Goal: Task Accomplishment & Management: Use online tool/utility

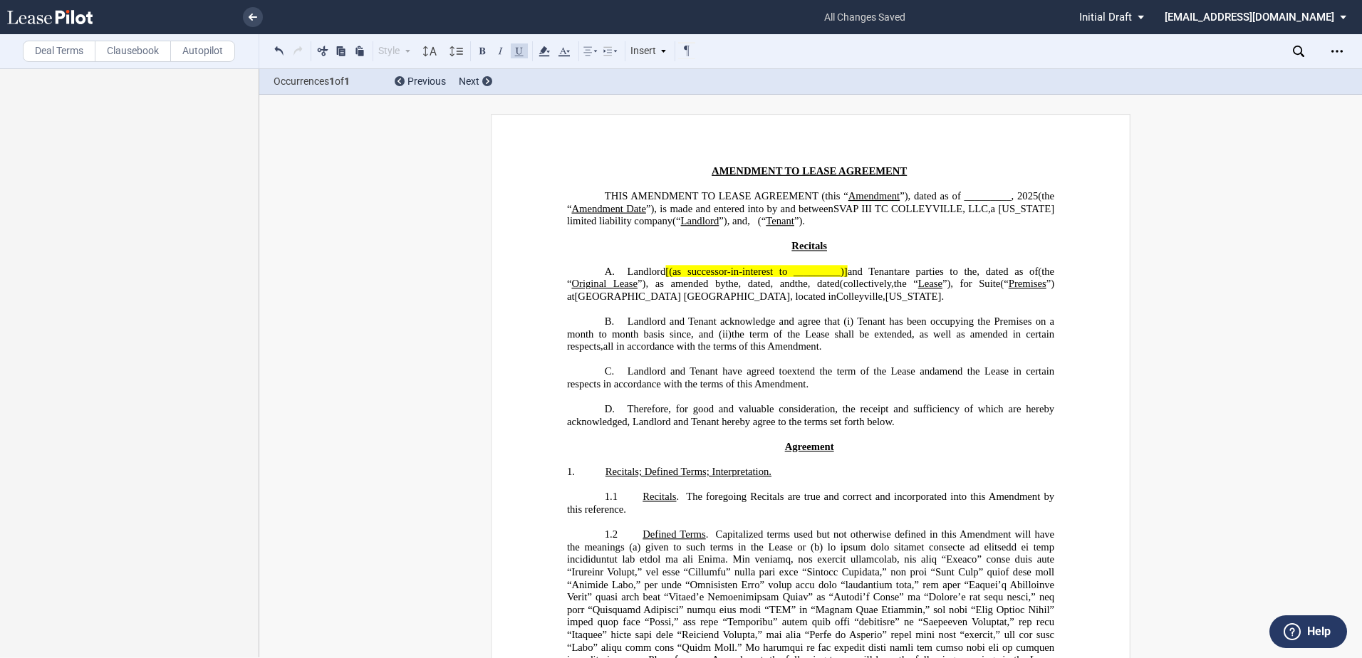
scroll to position [1702, 0]
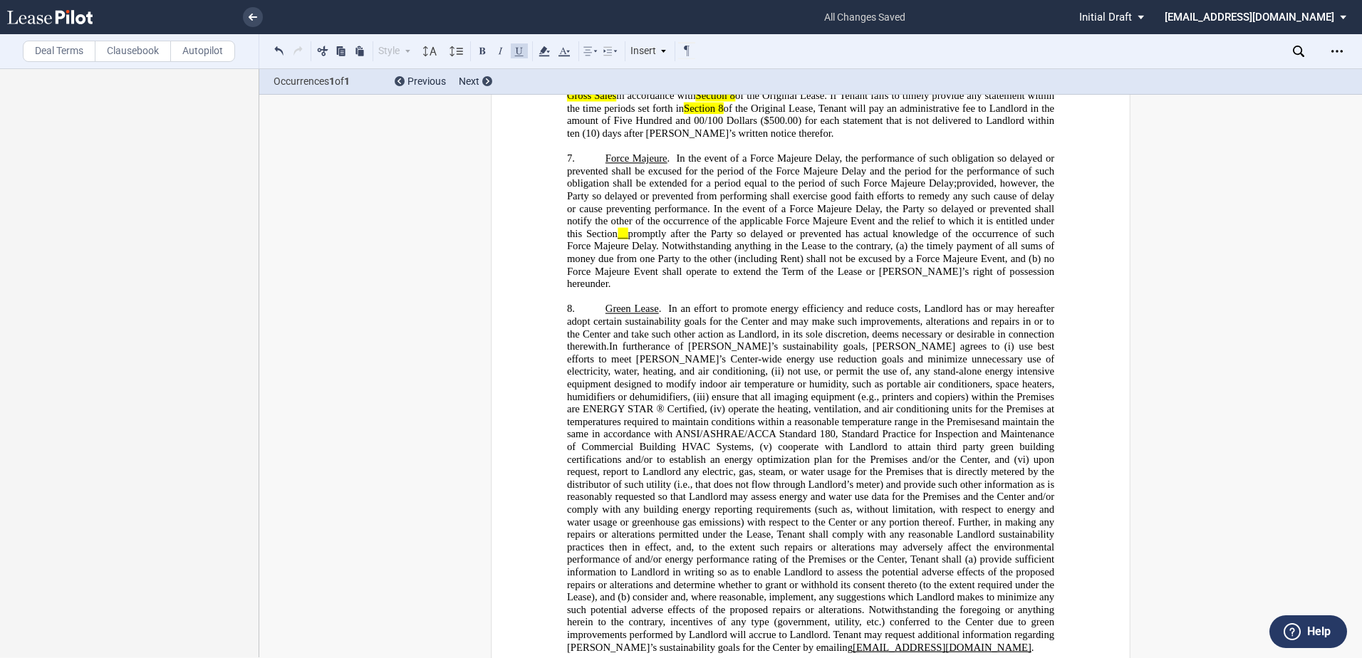
click at [607, 78] on p "5. ﻿" at bounding box center [810, 71] width 487 height 13
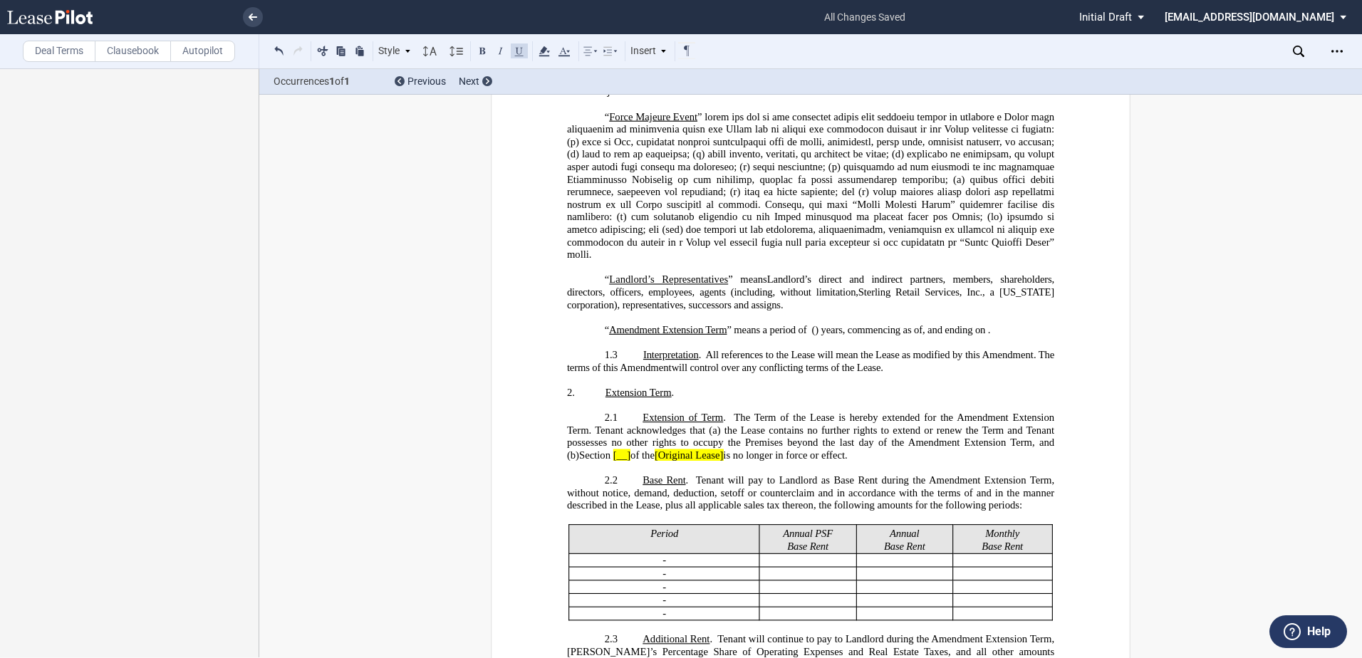
scroll to position [630, 0]
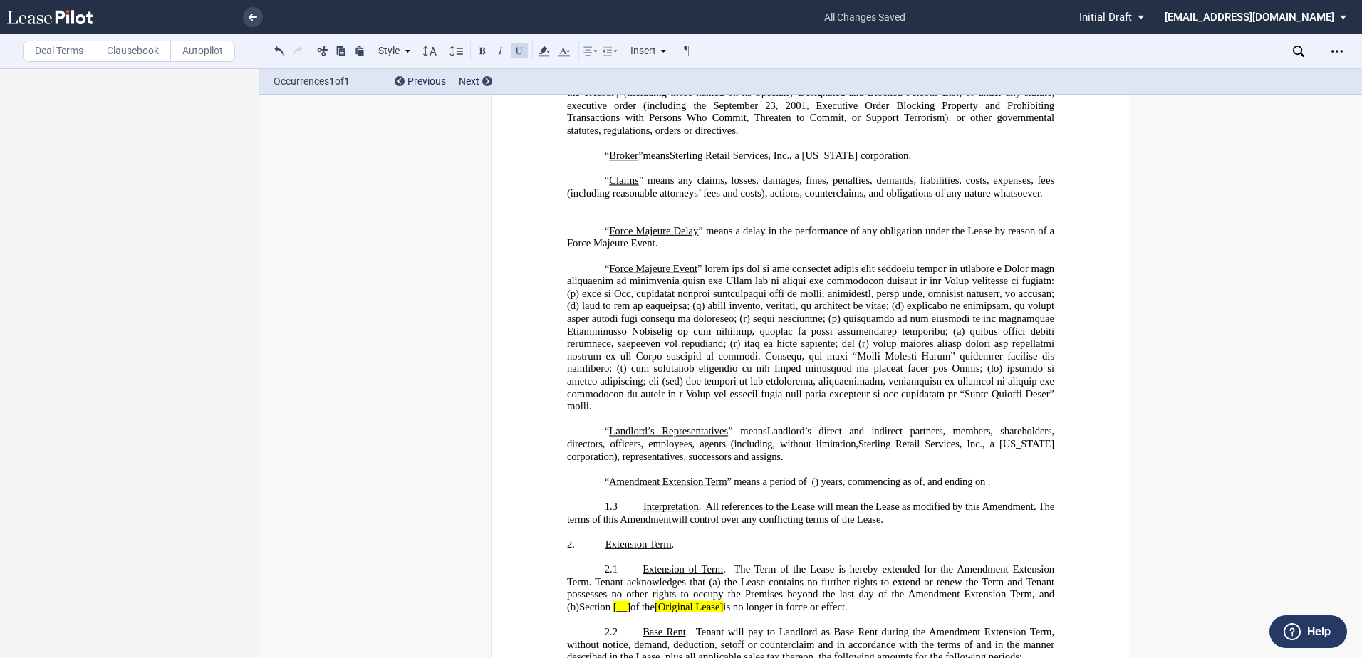
click at [586, 489] on p "“ ﻿ ﻿ ﻿ ﻿ Amendment Extension Term ” means a period of _____ (___) years ﻿ ﻿ ( …" at bounding box center [810, 482] width 487 height 13
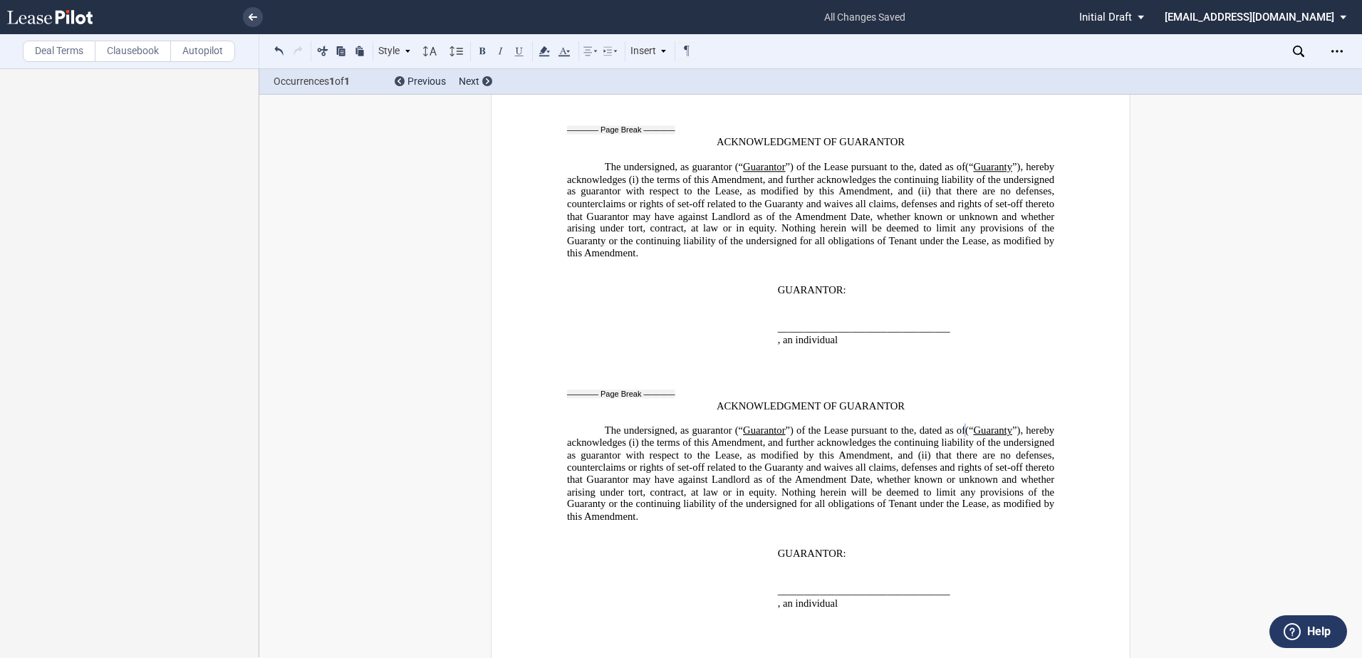
scroll to position [4834, 0]
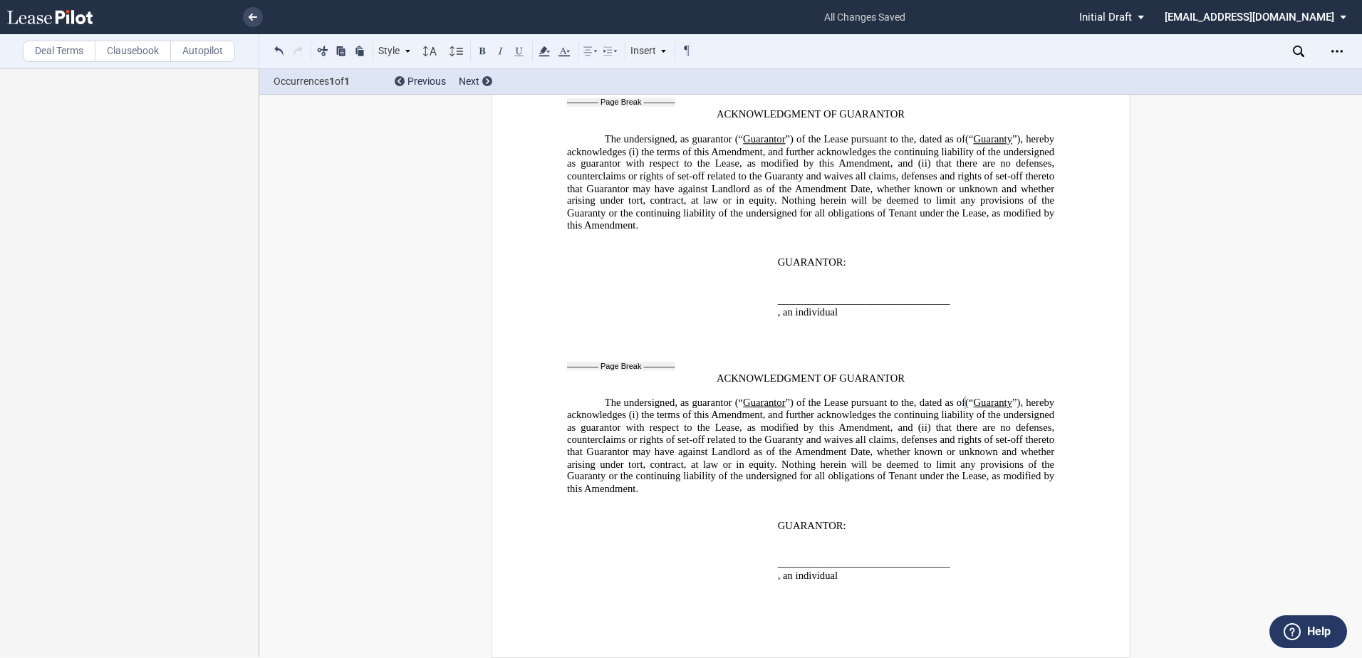
click at [646, 50] on div "Insert" at bounding box center [648, 51] width 41 height 19
click at [666, 110] on div "Page Break" at bounding box center [684, 111] width 74 height 12
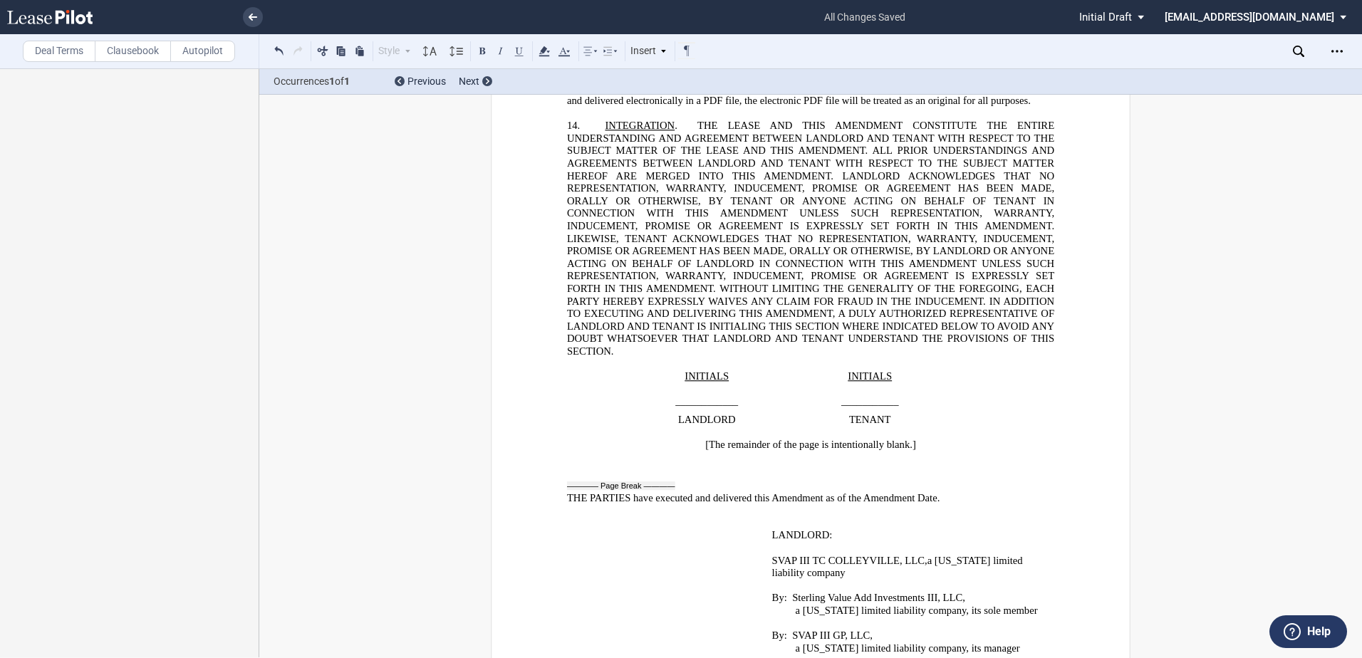
scroll to position [3480, 0]
click at [1343, 62] on div "Download Share Document Print Create a New Version Import Changes Compare Expre…" at bounding box center [1337, 51] width 23 height 23
click at [1338, 58] on div "Open Lease options menu" at bounding box center [1337, 51] width 23 height 23
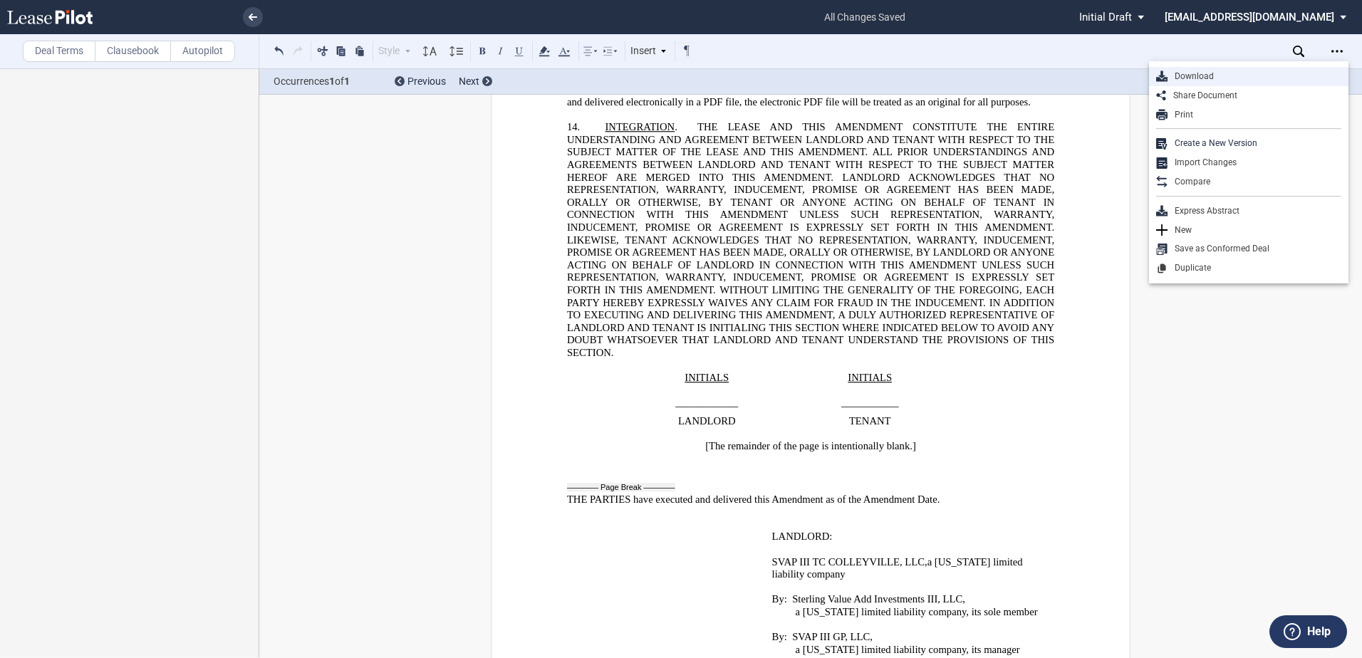
click at [1223, 79] on div "Download" at bounding box center [1255, 77] width 174 height 12
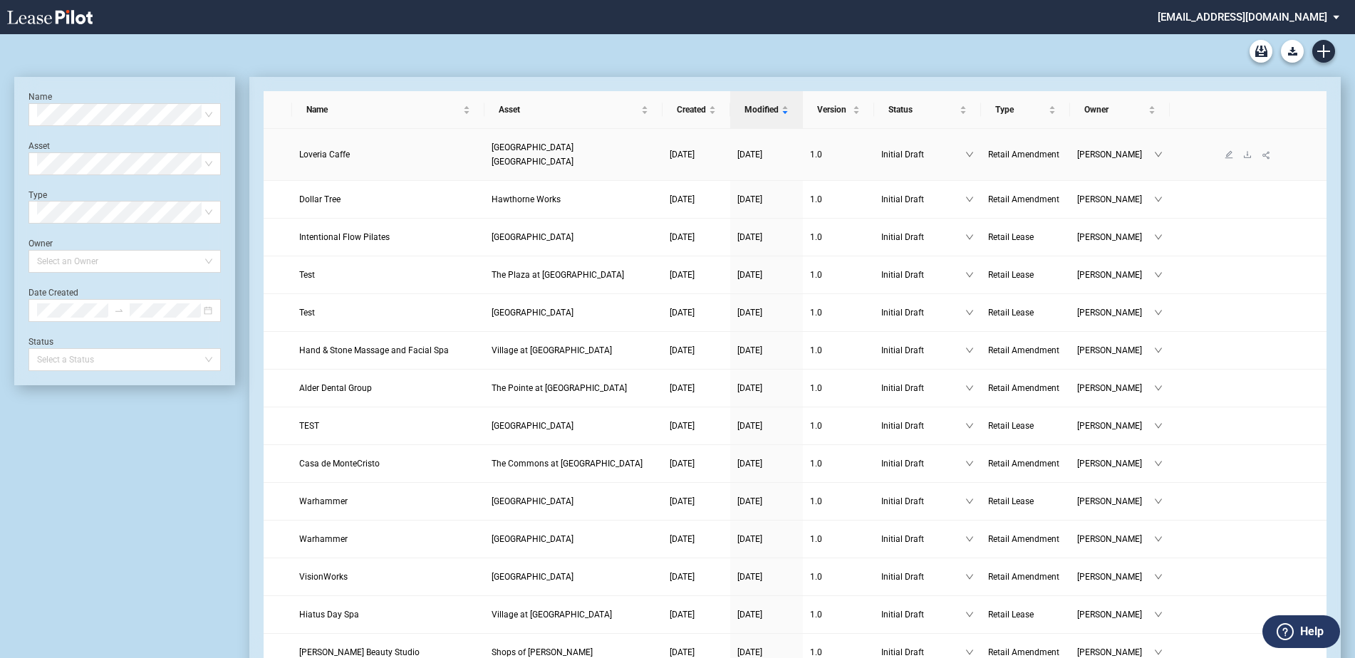
click at [371, 152] on link "Loveria Caffe" at bounding box center [388, 155] width 178 height 14
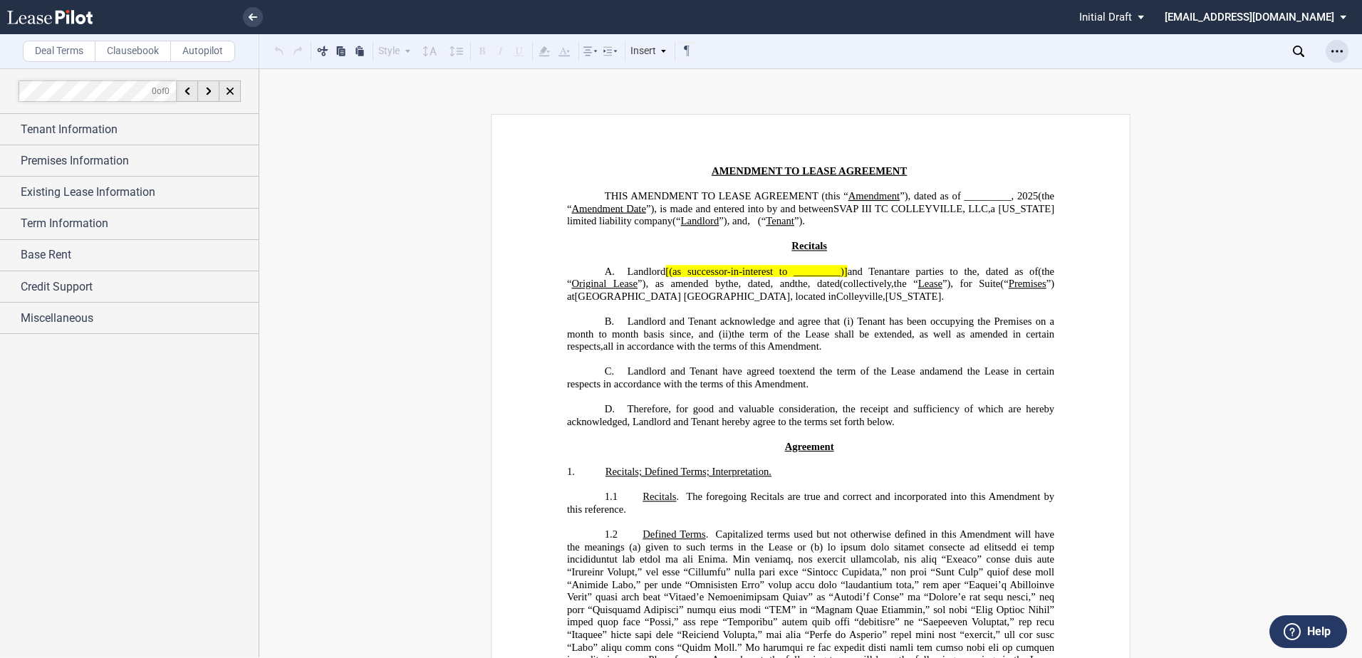
click at [1336, 49] on icon "Open Lease options menu" at bounding box center [1337, 51] width 11 height 11
click at [1195, 71] on div "Download" at bounding box center [1255, 77] width 174 height 12
